Goal: Book appointment/travel/reservation

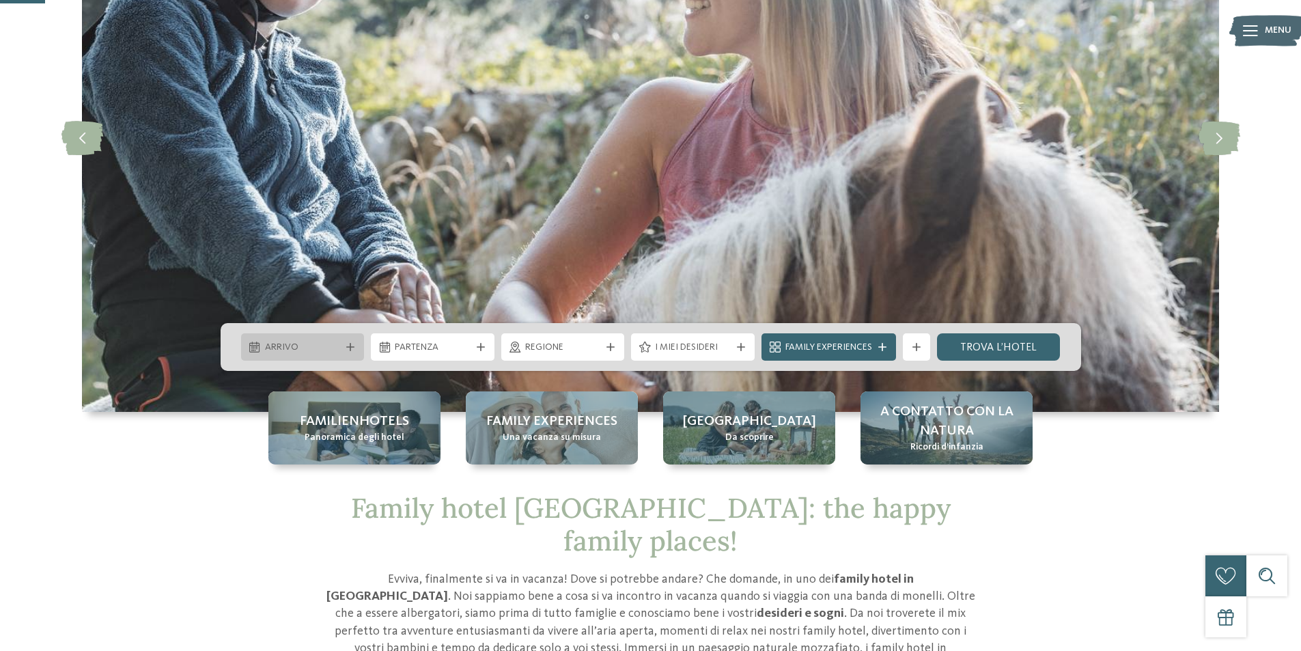
click at [339, 346] on span "Arrivo" at bounding box center [303, 348] width 76 height 14
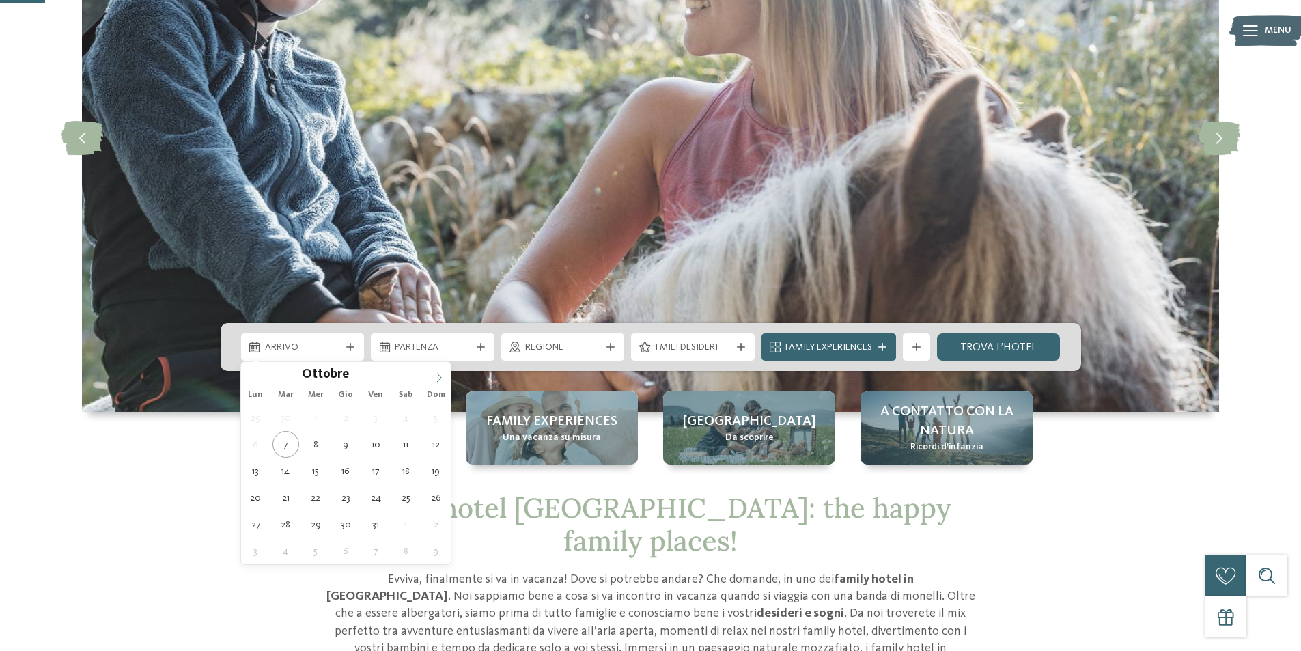
click at [438, 373] on icon at bounding box center [439, 377] width 5 height 9
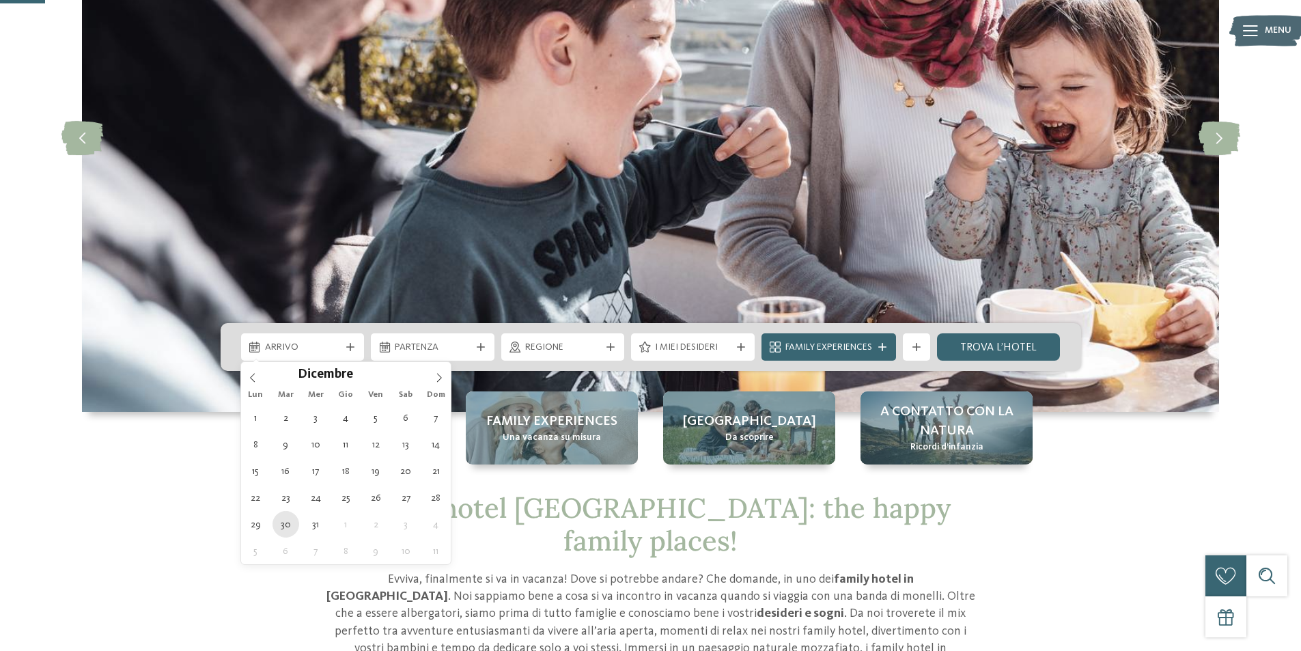
type div "[DATE]"
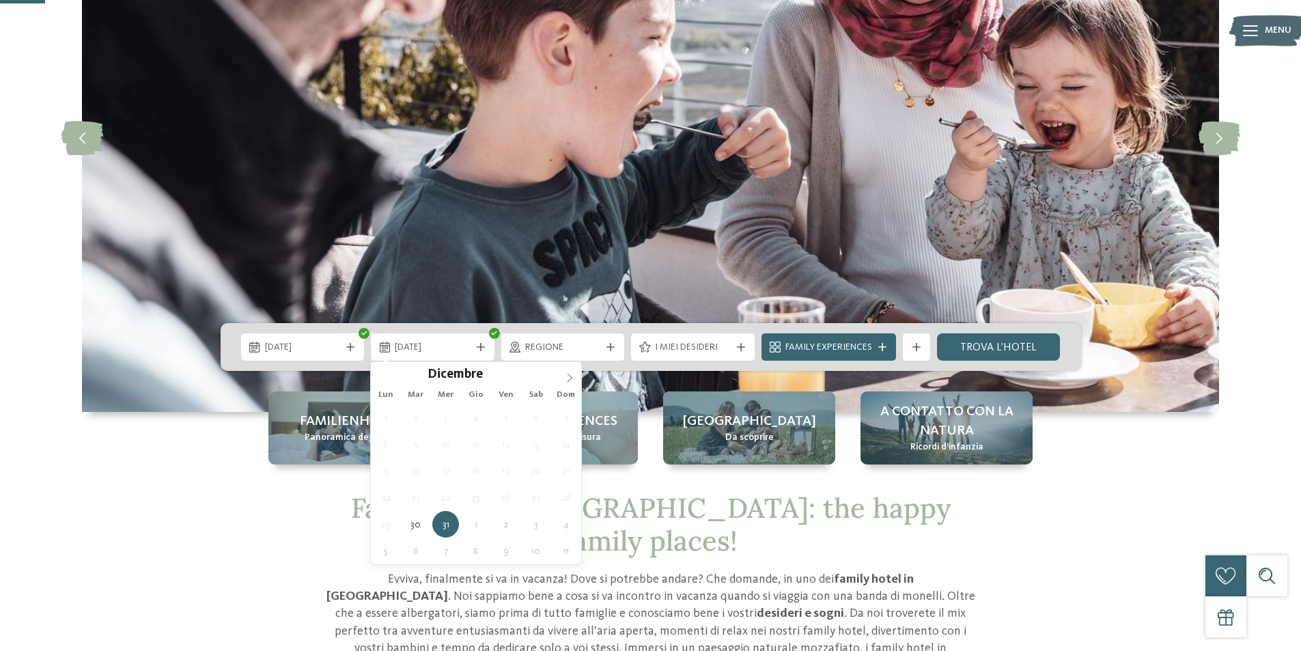
type input "****"
click at [565, 373] on icon at bounding box center [570, 378] width 10 height 10
type div "[DATE]"
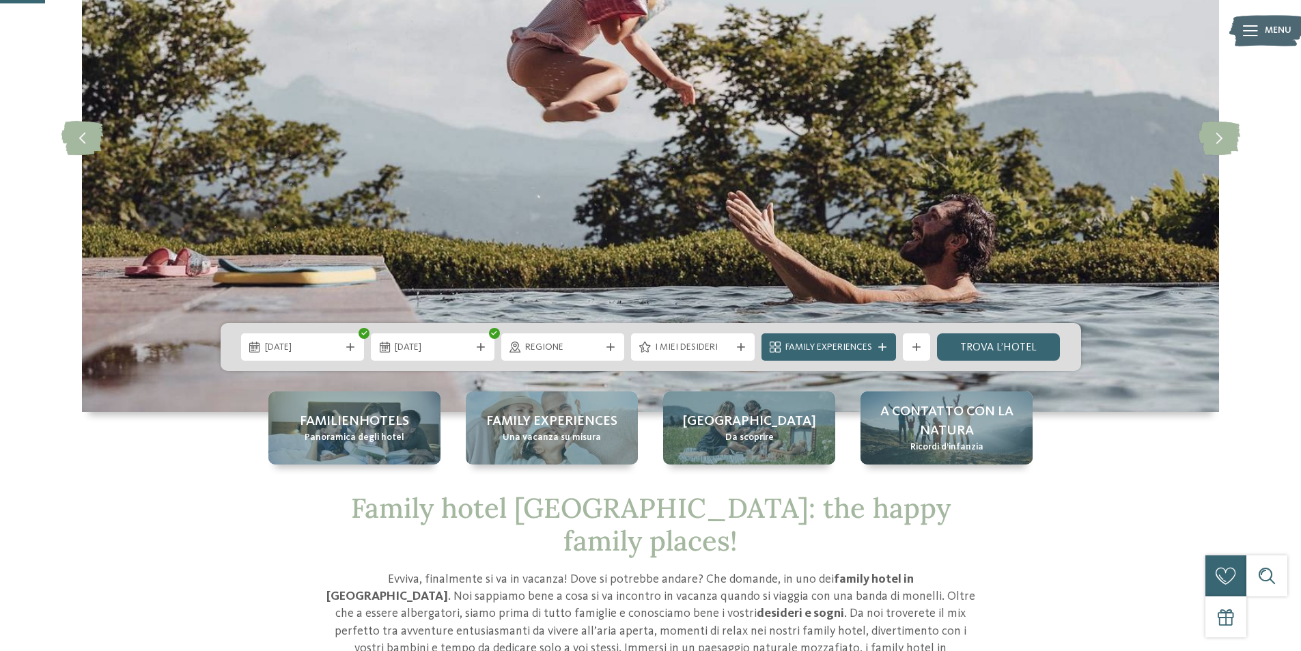
click at [587, 350] on span "Regione" at bounding box center [563, 348] width 76 height 14
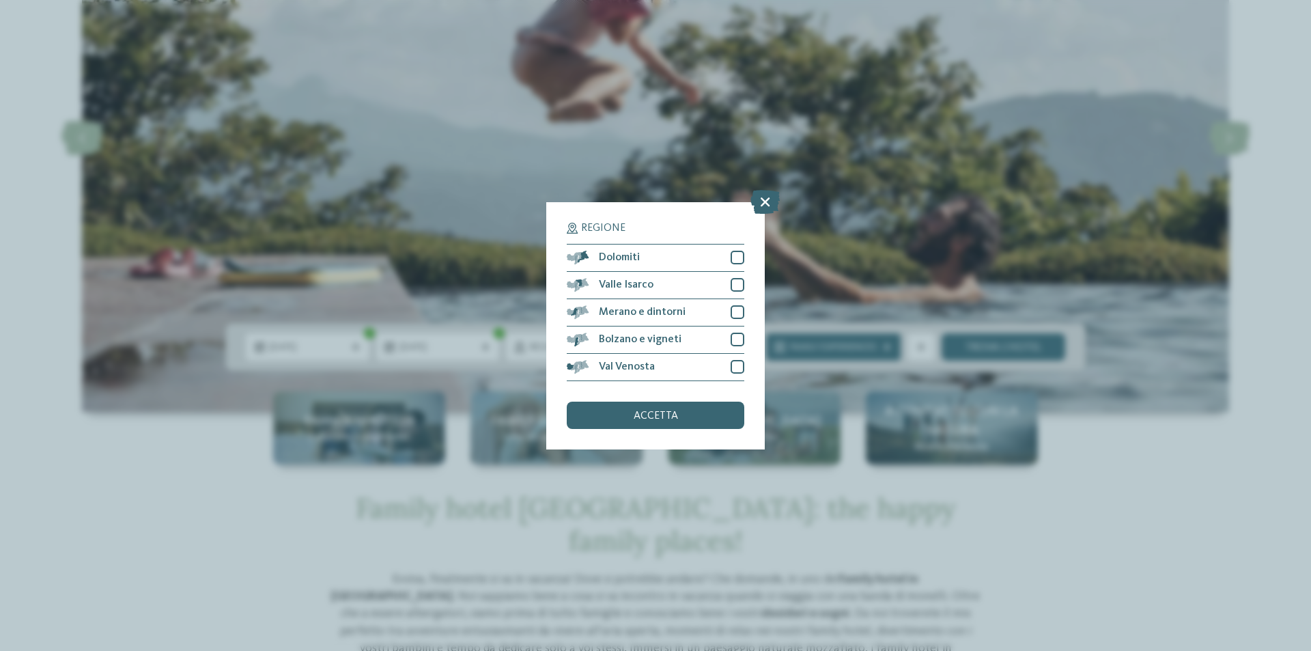
click at [896, 371] on div "Regione Dolomiti" at bounding box center [655, 325] width 1311 height 651
